Goal: Task Accomplishment & Management: Complete application form

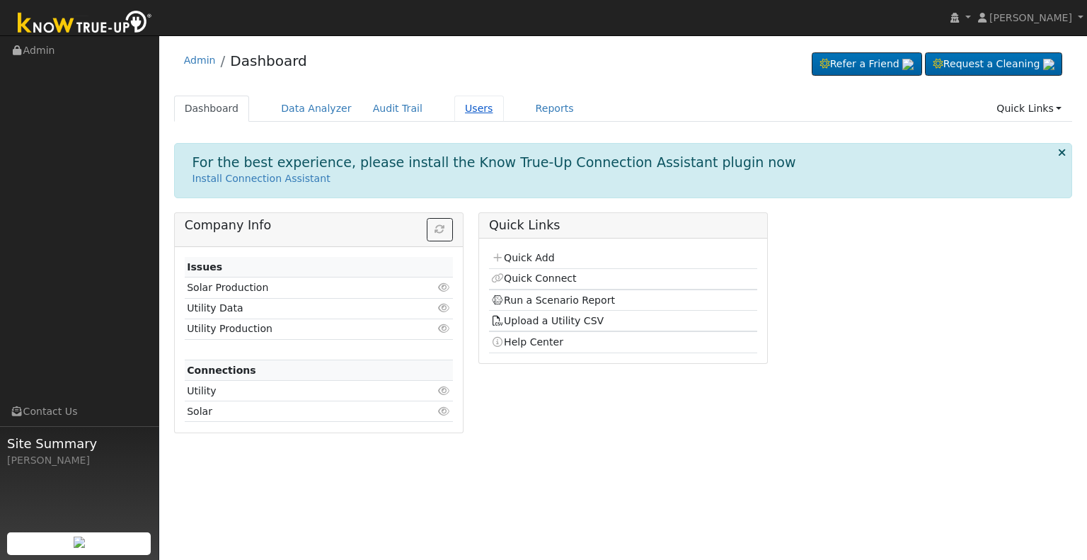
click at [457, 105] on link "Users" at bounding box center [480, 109] width 50 height 26
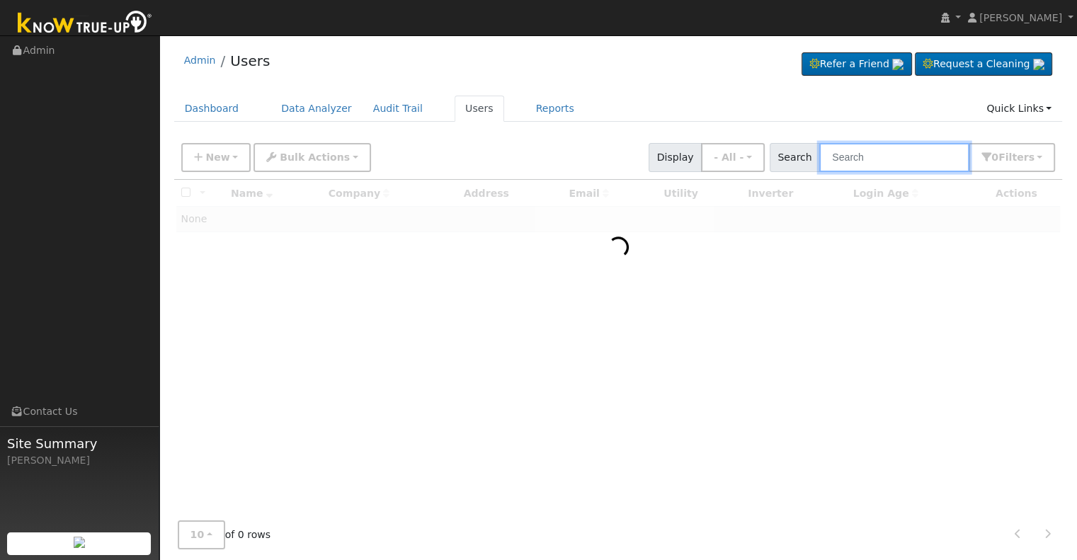
click at [855, 156] on input "text" at bounding box center [894, 157] width 150 height 29
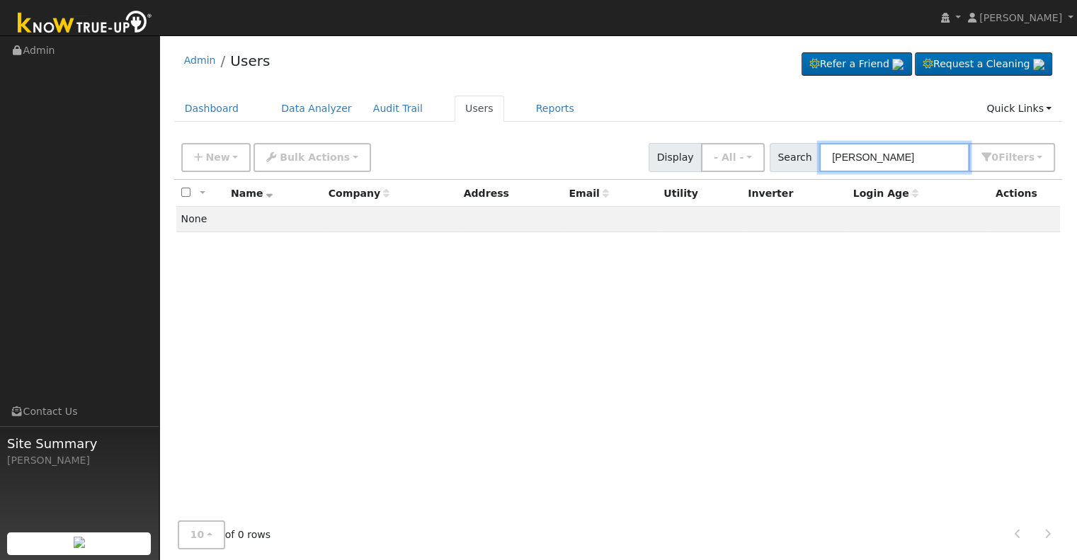
type input "[PERSON_NAME]"
click at [197, 155] on icon "button" at bounding box center [198, 157] width 8 height 10
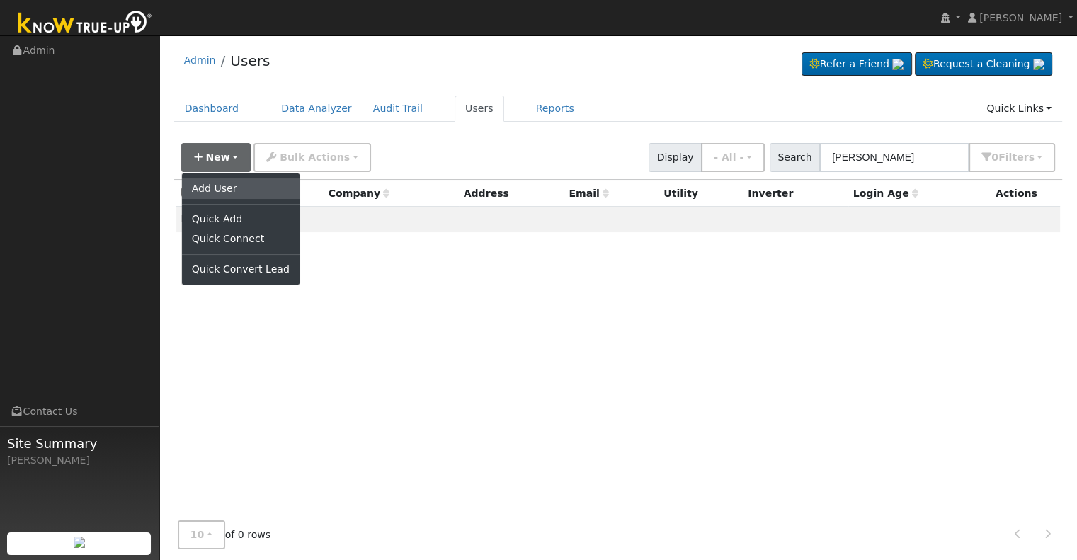
click at [218, 186] on link "Add User" at bounding box center [241, 188] width 118 height 20
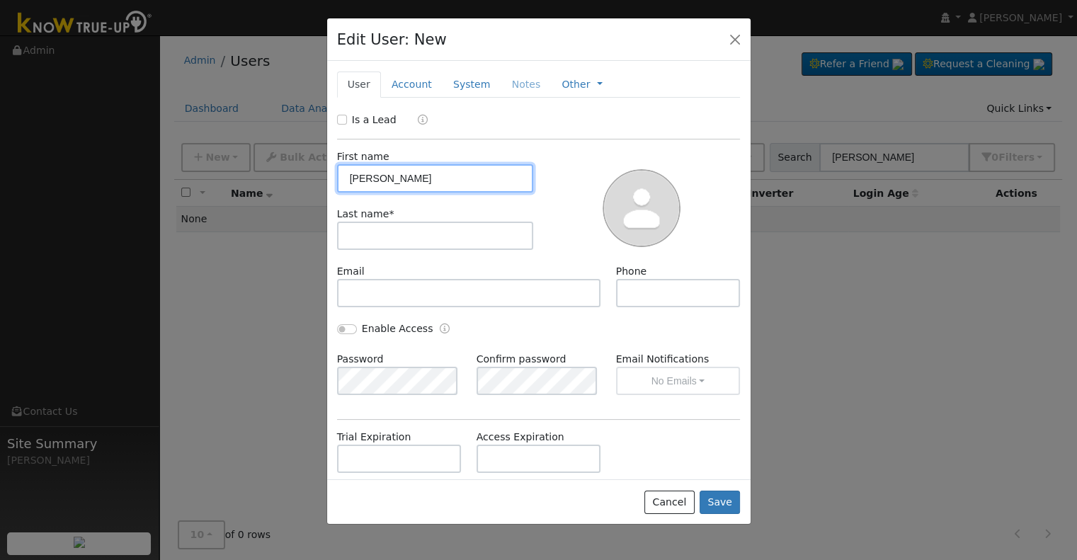
type input "Robert"
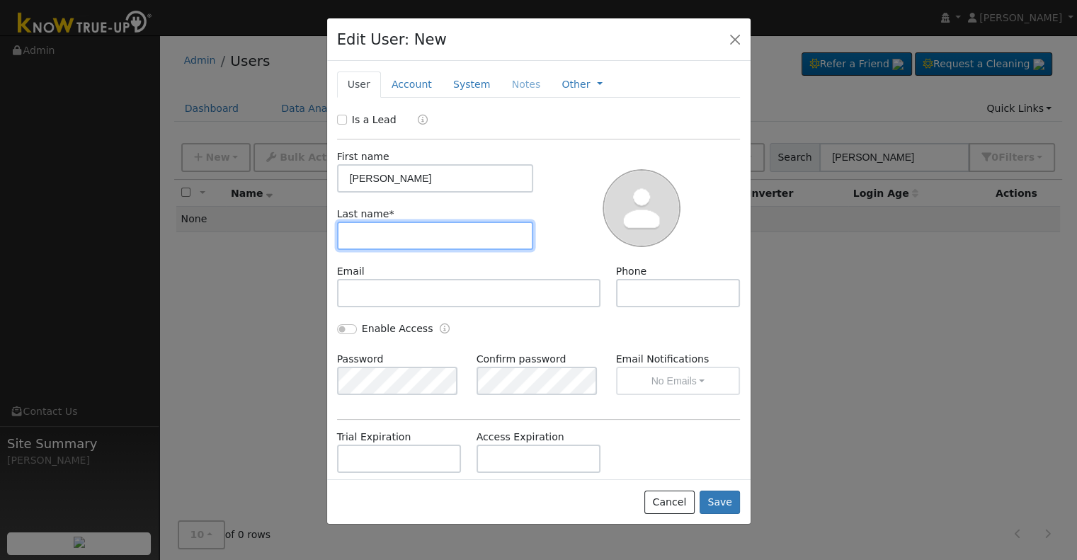
click at [357, 230] on input "text" at bounding box center [435, 236] width 197 height 28
type input "Armas"
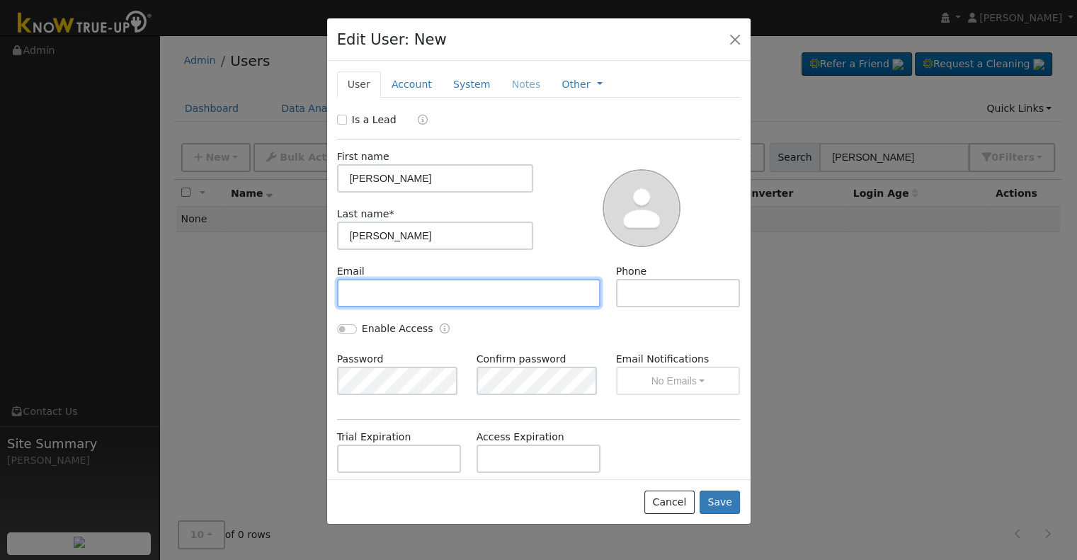
click at [380, 288] on input "text" at bounding box center [469, 293] width 264 height 28
click at [380, 295] on input "text" at bounding box center [469, 293] width 264 height 28
paste input "robert.w.armas@gmail.com"
type input "robert.w.armas@gmail.com"
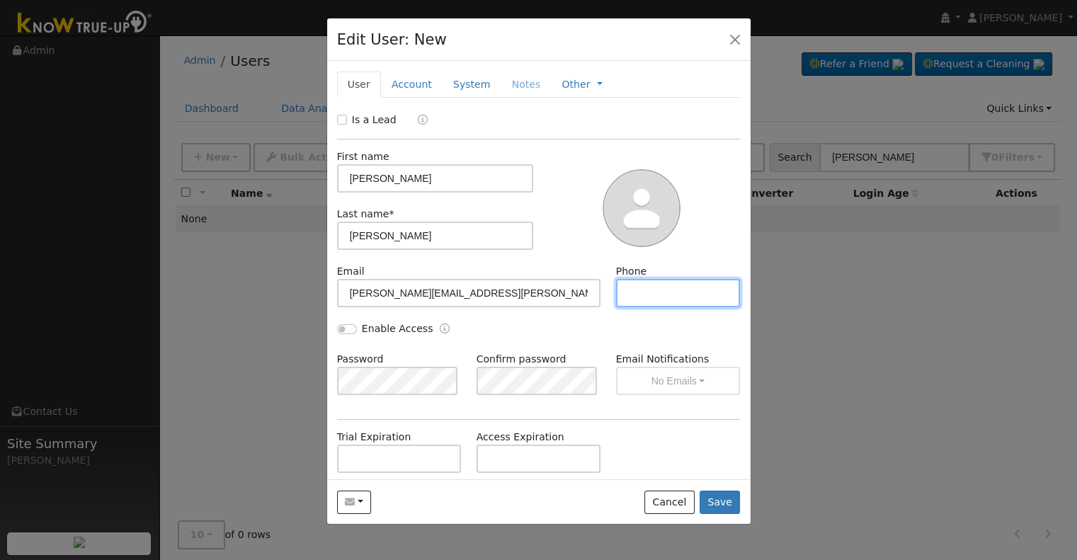
click at [637, 287] on input "text" at bounding box center [678, 293] width 125 height 28
paste input "tel:559-287-3439"
click at [634, 287] on input "tel:559-287-3439" at bounding box center [678, 293] width 125 height 28
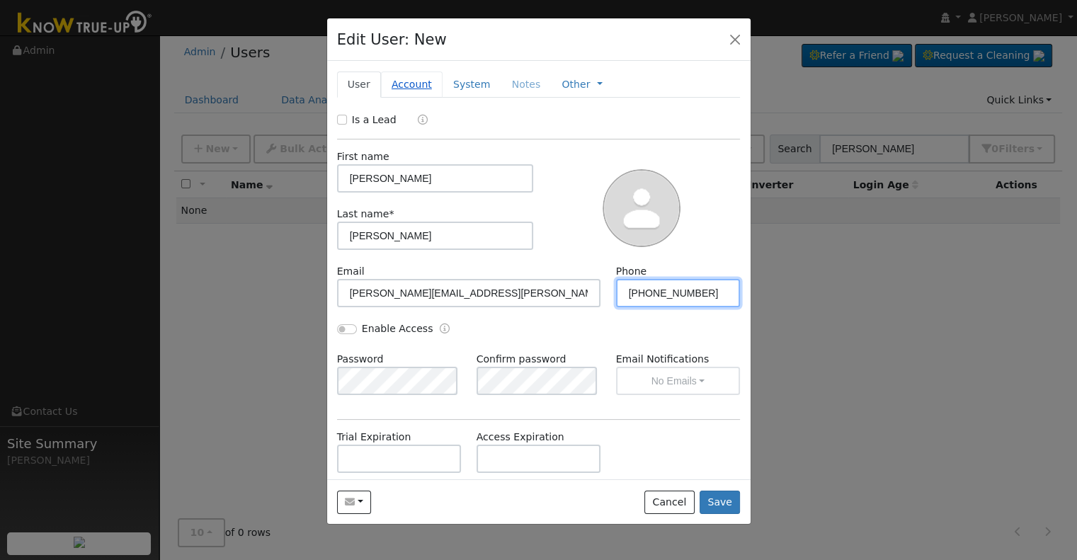
type input "559-287-3439"
click at [402, 92] on link "Account" at bounding box center [412, 85] width 62 height 26
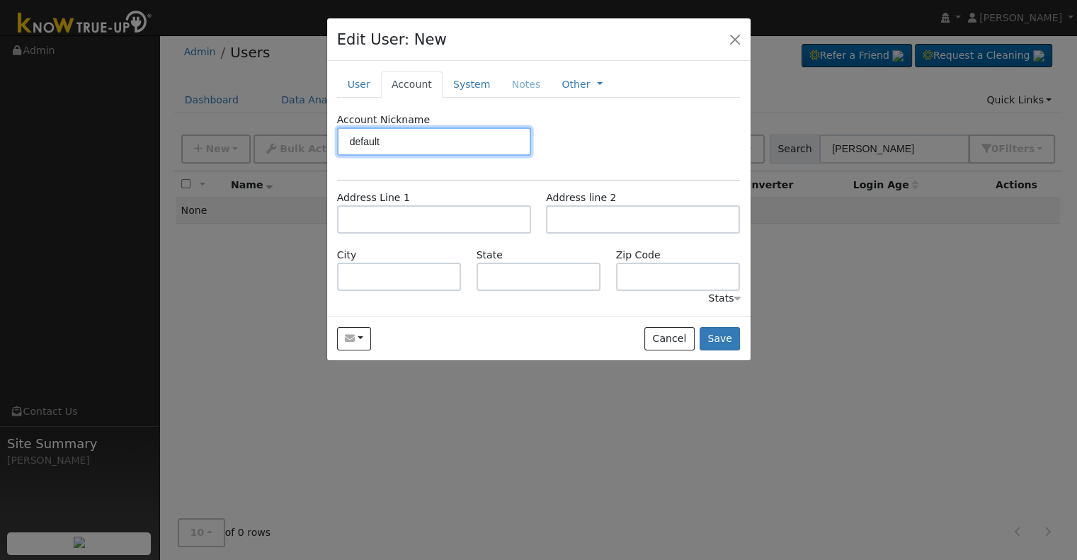
type input "default"
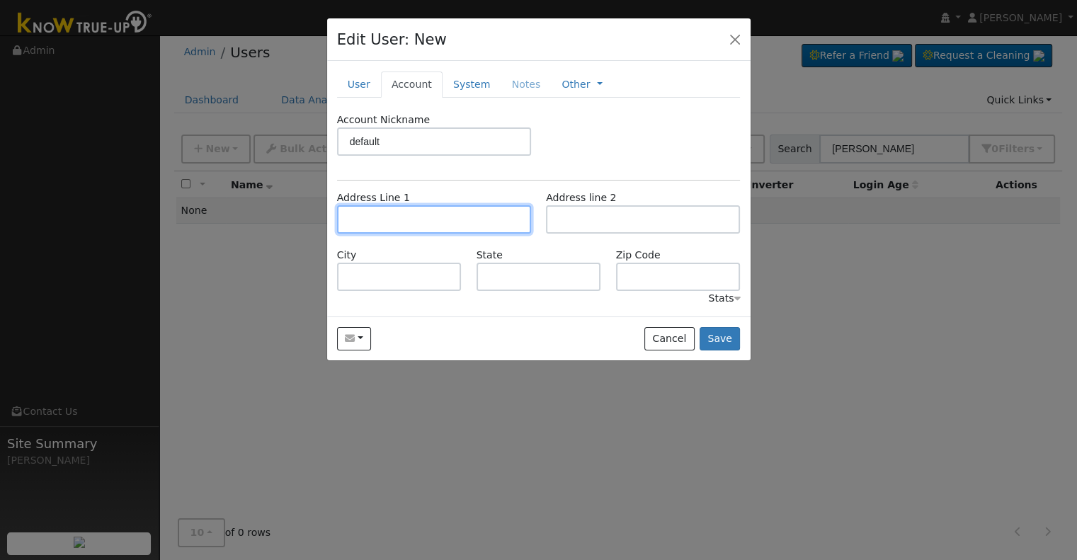
click at [391, 220] on input "text" at bounding box center [434, 219] width 194 height 28
drag, startPoint x: 399, startPoint y: 221, endPoint x: 407, endPoint y: 220, distance: 8.5
paste input "1262 West Fremont Avenu"
type input "1262 West Fremont Avenue"
type input "Fresno"
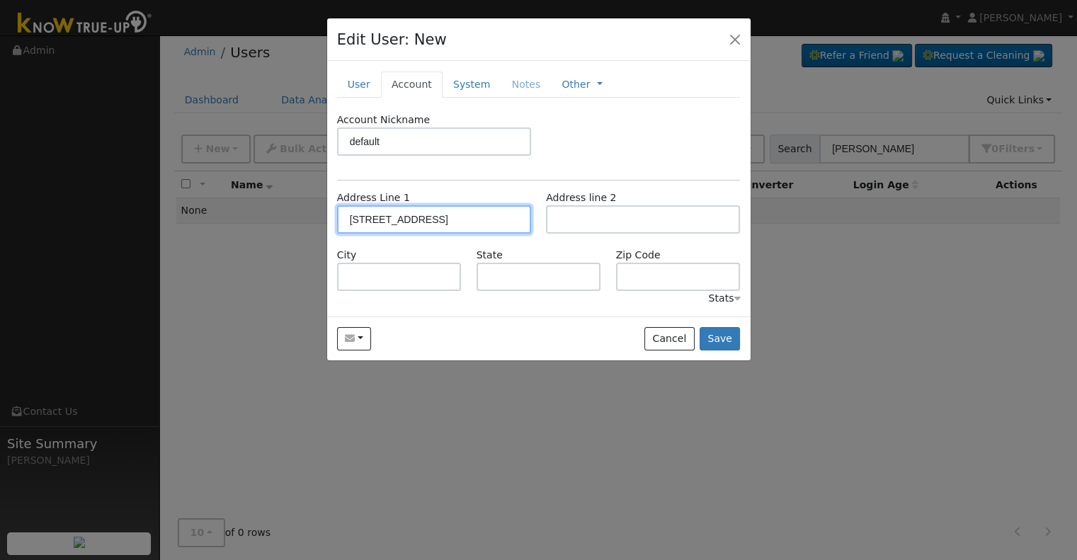
type input "CA"
type input "93711"
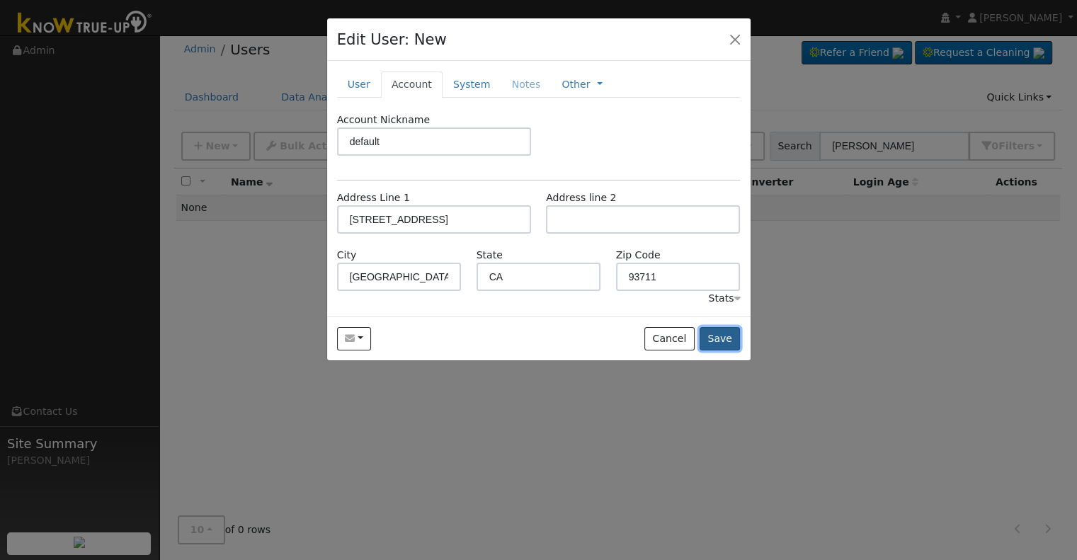
click at [724, 339] on button "Save" at bounding box center [719, 339] width 41 height 24
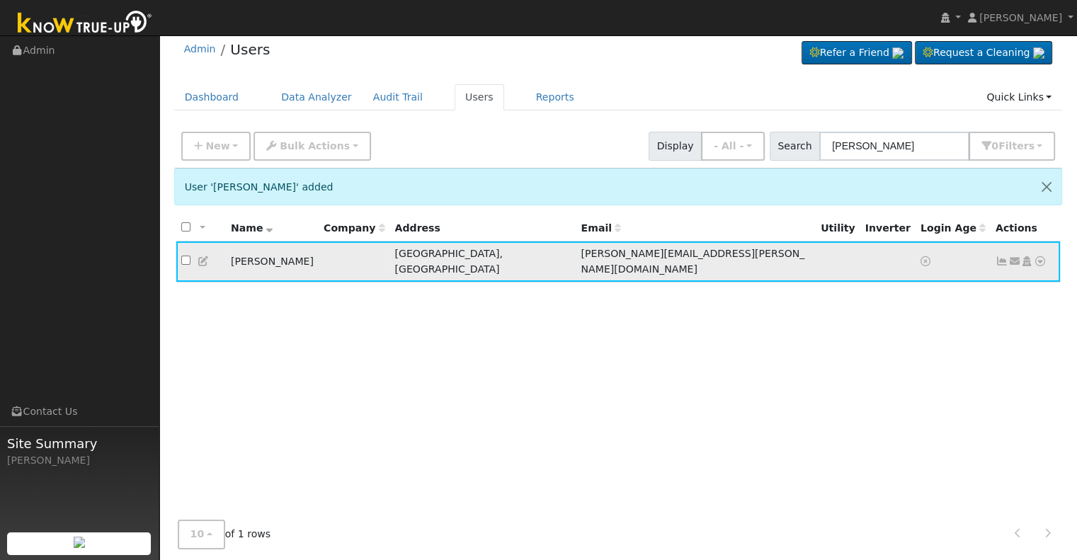
click at [1023, 256] on icon at bounding box center [1026, 261] width 13 height 10
